Goal: Navigation & Orientation: Find specific page/section

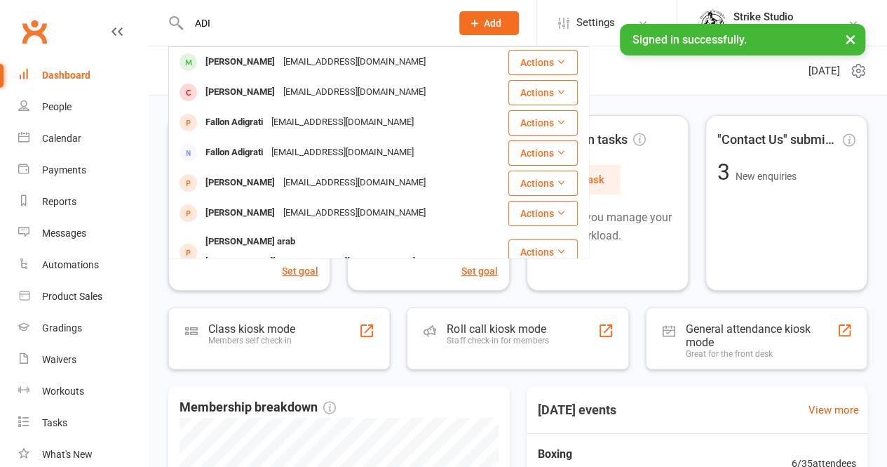
type input "ADI"
click at [281, 62] on div "adisunilgupta@gmail.com" at bounding box center [354, 62] width 151 height 20
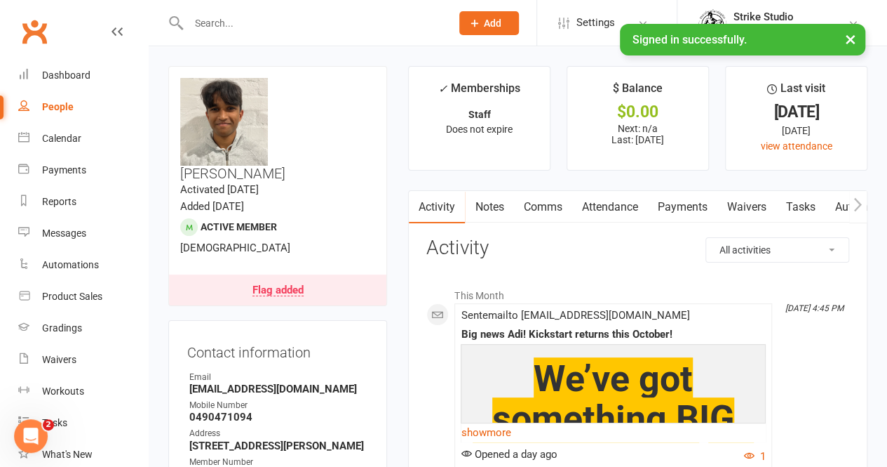
click at [36, 44] on link "Clubworx" at bounding box center [34, 31] width 35 height 35
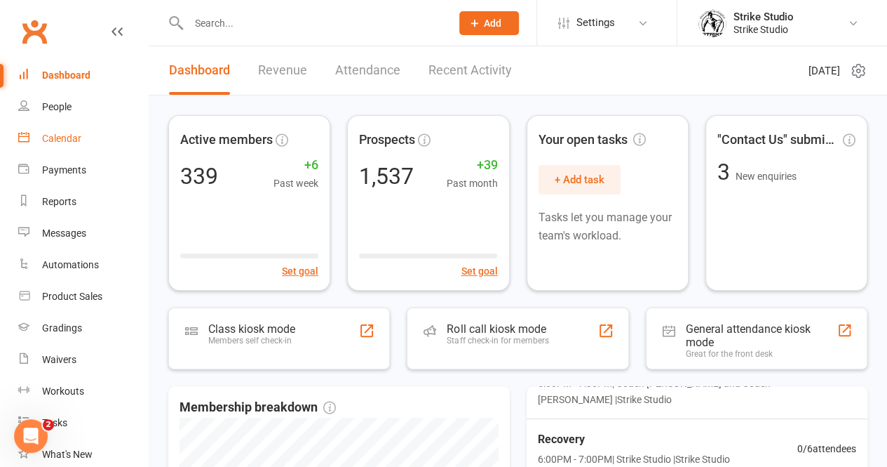
click at [80, 145] on link "Calendar" at bounding box center [83, 139] width 130 height 32
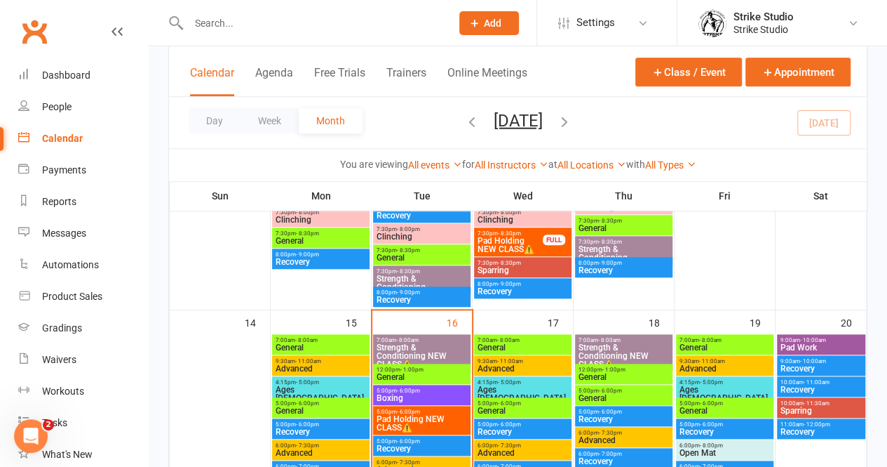
scroll to position [631, 0]
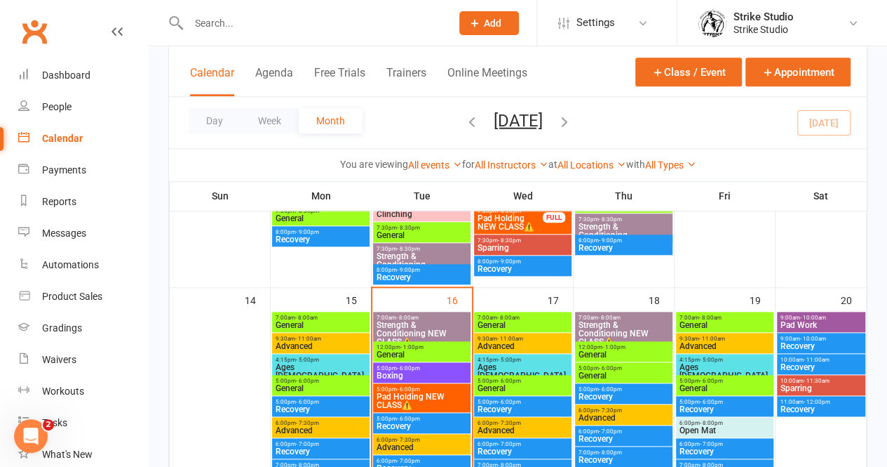
click at [420, 368] on span "5:00pm - 6:00pm" at bounding box center [422, 368] width 92 height 6
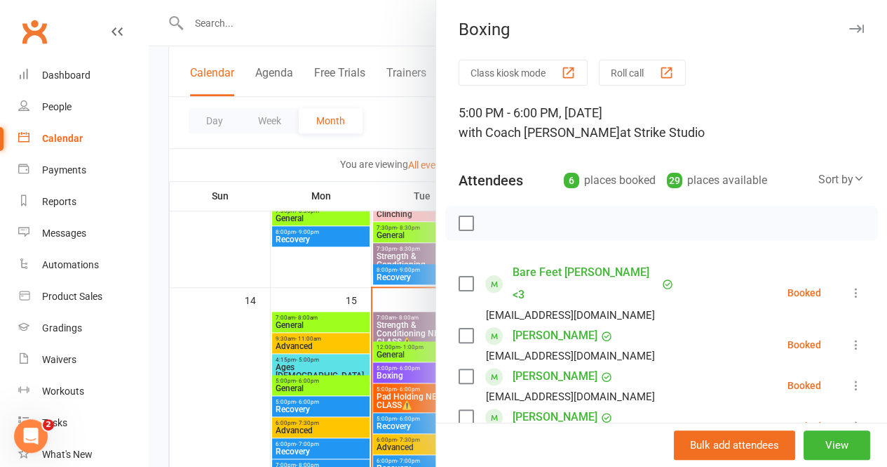
click at [192, 368] on div at bounding box center [518, 233] width 739 height 467
